Goal: Transaction & Acquisition: Register for event/course

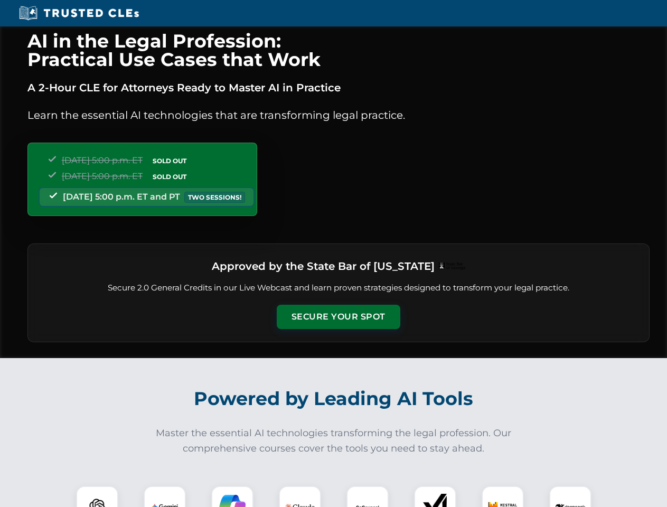
click at [338, 317] on button "Secure Your Spot" at bounding box center [339, 317] width 124 height 24
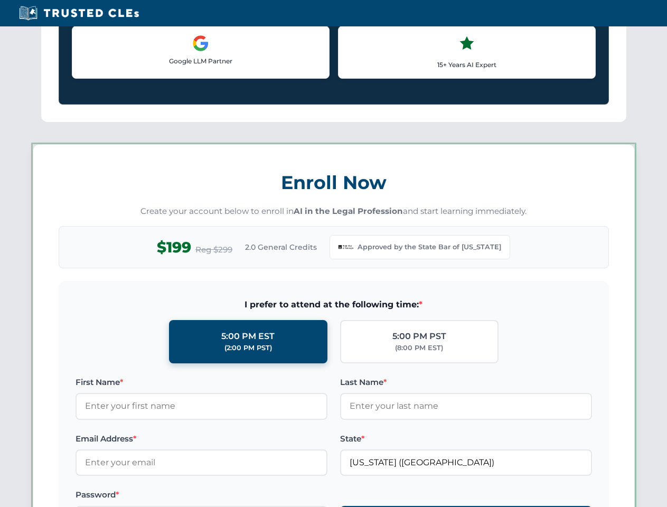
scroll to position [908, 0]
